Goal: Check status: Check status

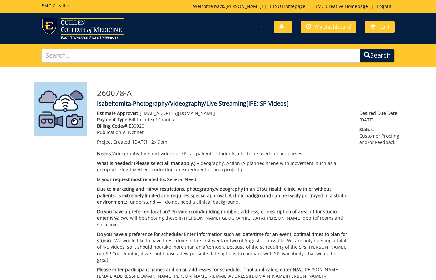
scroll to position [118, 0]
click at [344, 23] on link "My Dashboard" at bounding box center [328, 27] width 55 height 13
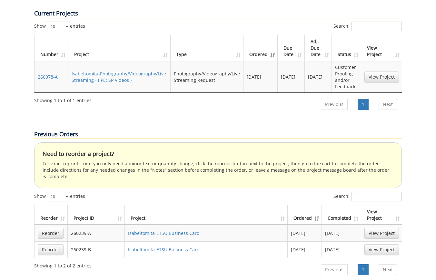
scroll to position [290, 0]
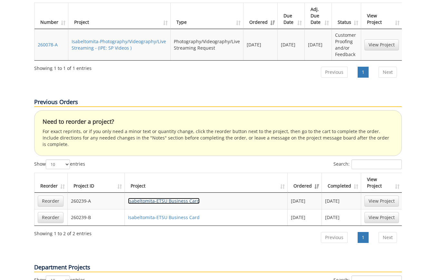
click at [180, 198] on link "Isabeltomita-ETSU Business Card" at bounding box center [164, 201] width 72 height 6
click at [173, 214] on link "Isabeltomita-ETSU Business Card" at bounding box center [164, 217] width 72 height 6
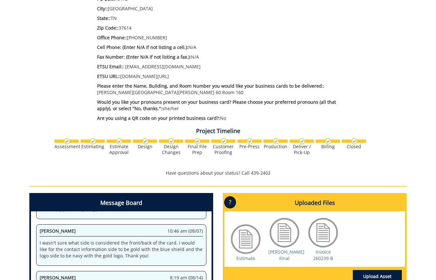
scroll to position [322, 0]
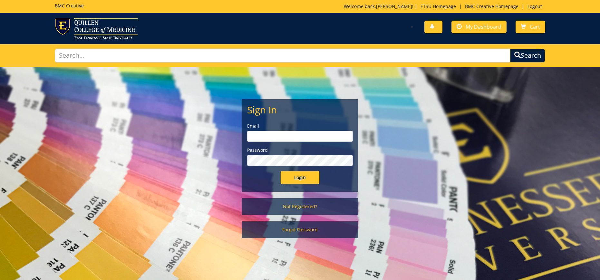
click at [317, 136] on input "email" at bounding box center [300, 136] width 106 height 11
type input "[EMAIL_ADDRESS][DOMAIN_NAME]"
click at [281, 171] on input "Login" at bounding box center [300, 177] width 39 height 13
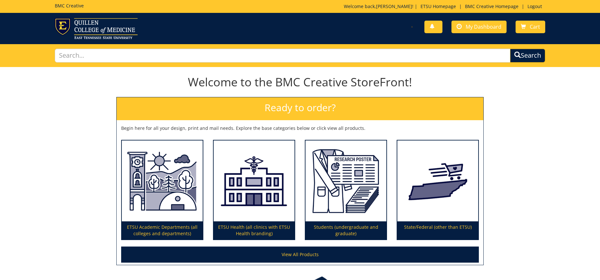
click at [509, 15] on div "You have no new notifications My Dashboard Cart" at bounding box center [300, 28] width 600 height 31
click at [498, 21] on link "My Dashboard" at bounding box center [479, 27] width 55 height 13
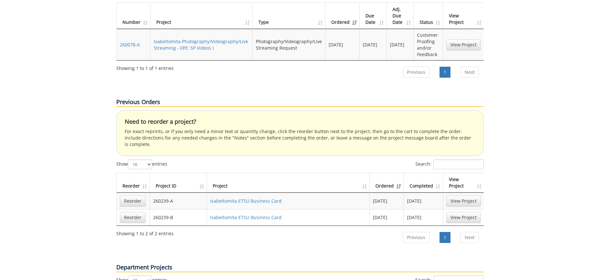
scroll to position [355, 0]
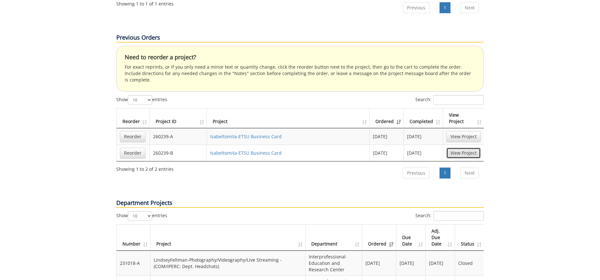
click at [470, 148] on link "View Project" at bounding box center [464, 153] width 34 height 11
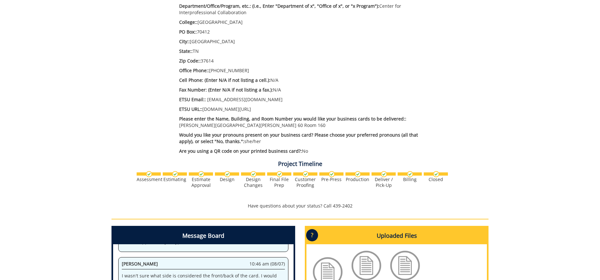
scroll to position [322, 0]
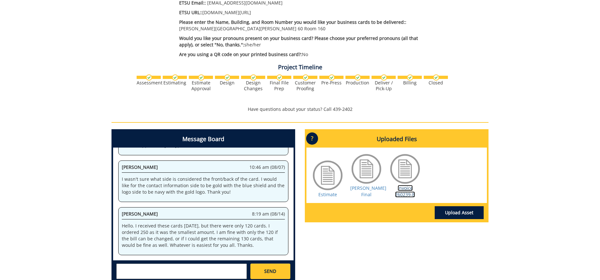
click at [407, 185] on link "Invoice 260239-B" at bounding box center [405, 191] width 20 height 13
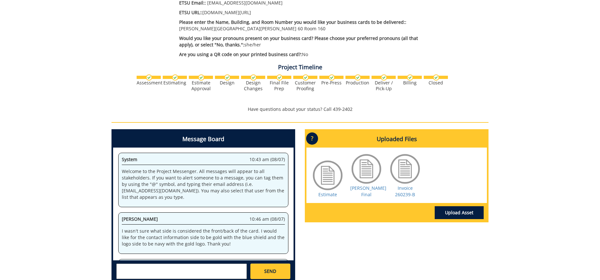
scroll to position [52, 0]
